Goal: Connect with others: Find contact information

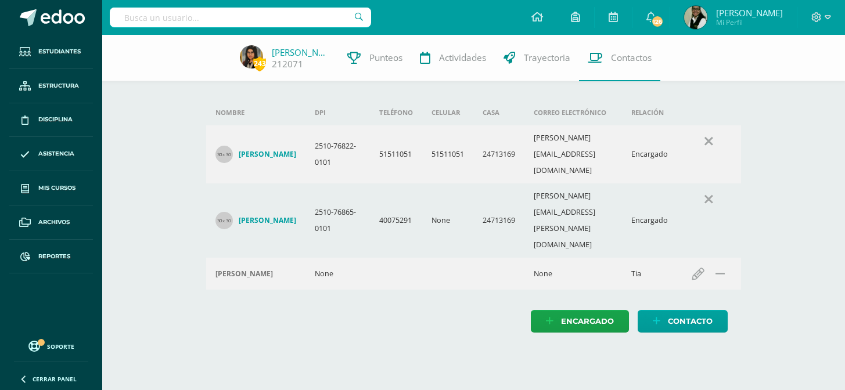
click at [290, 23] on input "text" at bounding box center [240, 18] width 261 height 20
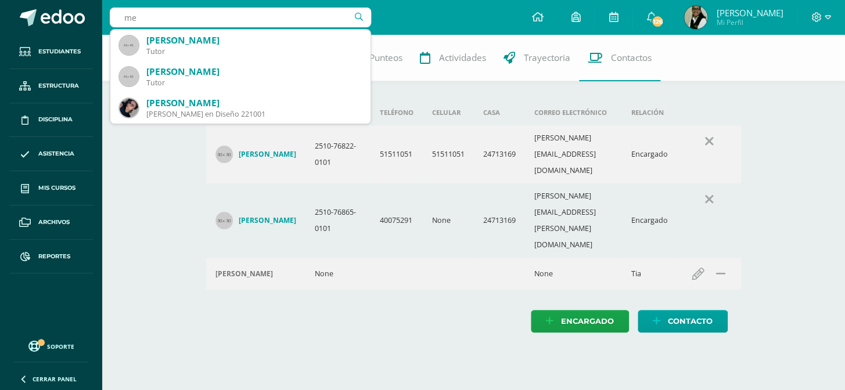
type input "m"
type input "[PERSON_NAME]"
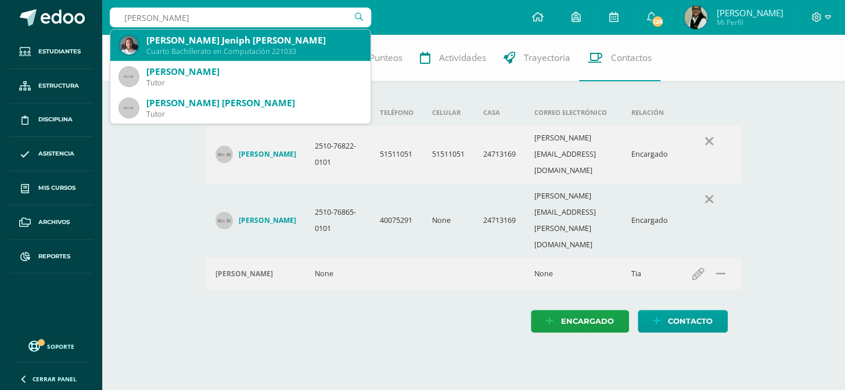
click at [240, 45] on div "[PERSON_NAME] Jeniph [PERSON_NAME]" at bounding box center [253, 40] width 215 height 12
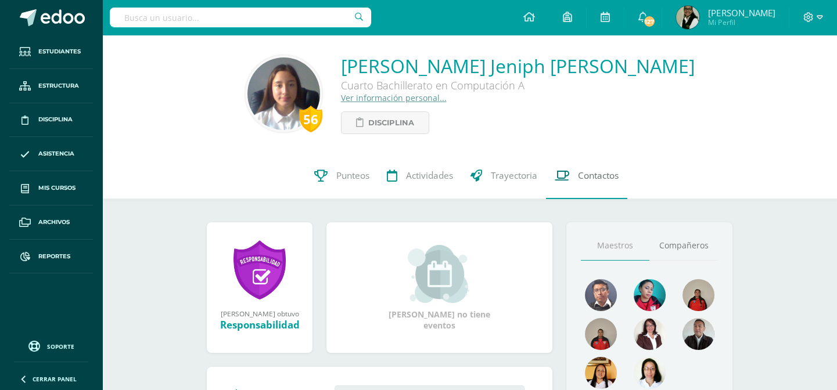
click at [606, 173] on span "Contactos" at bounding box center [598, 176] width 41 height 12
